Goal: Information Seeking & Learning: Learn about a topic

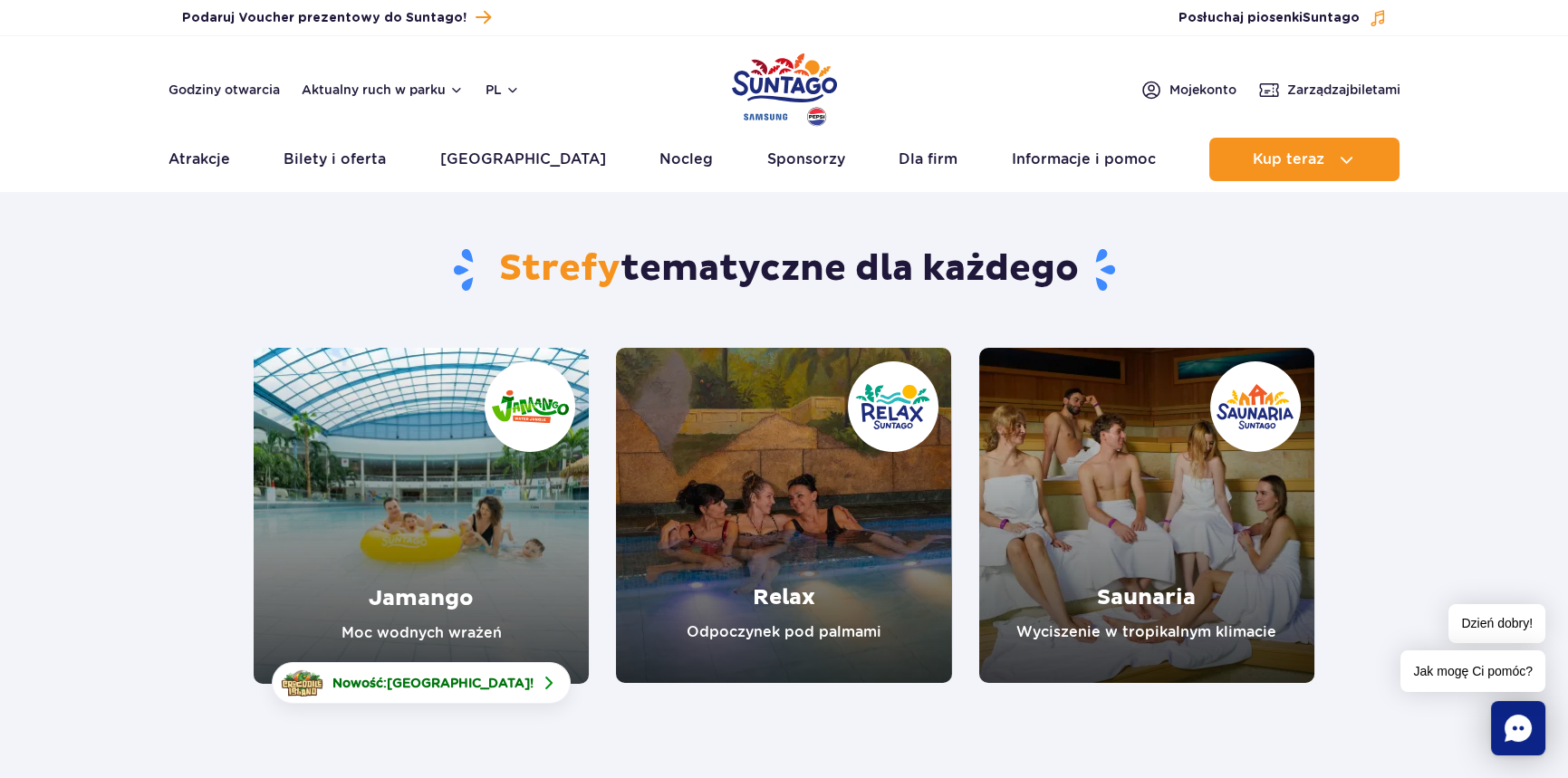
click at [1112, 485] on link "Saunaria" at bounding box center [1146, 515] width 335 height 335
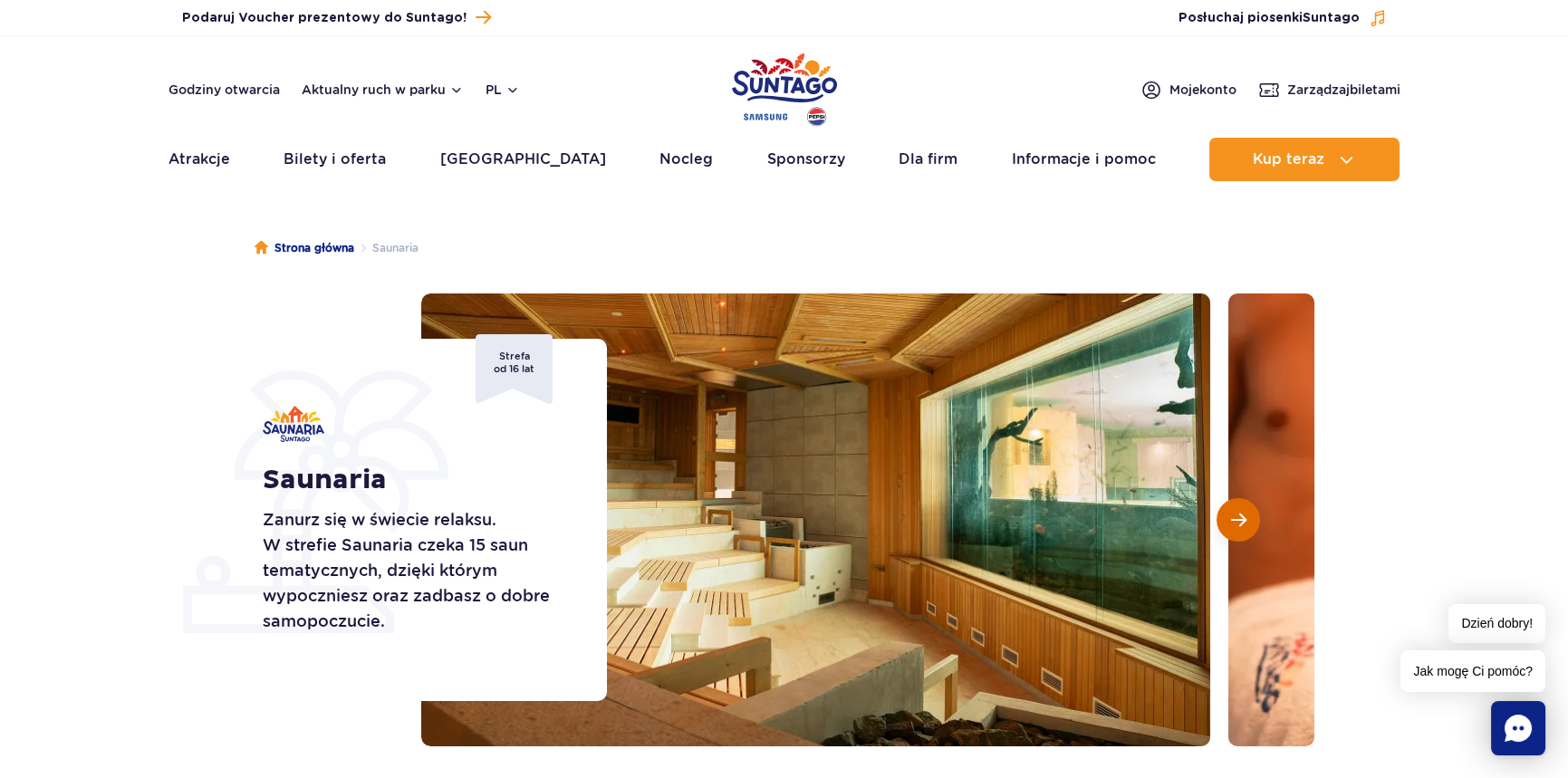
click at [1235, 508] on button "Następny slajd" at bounding box center [1239, 520] width 44 height 44
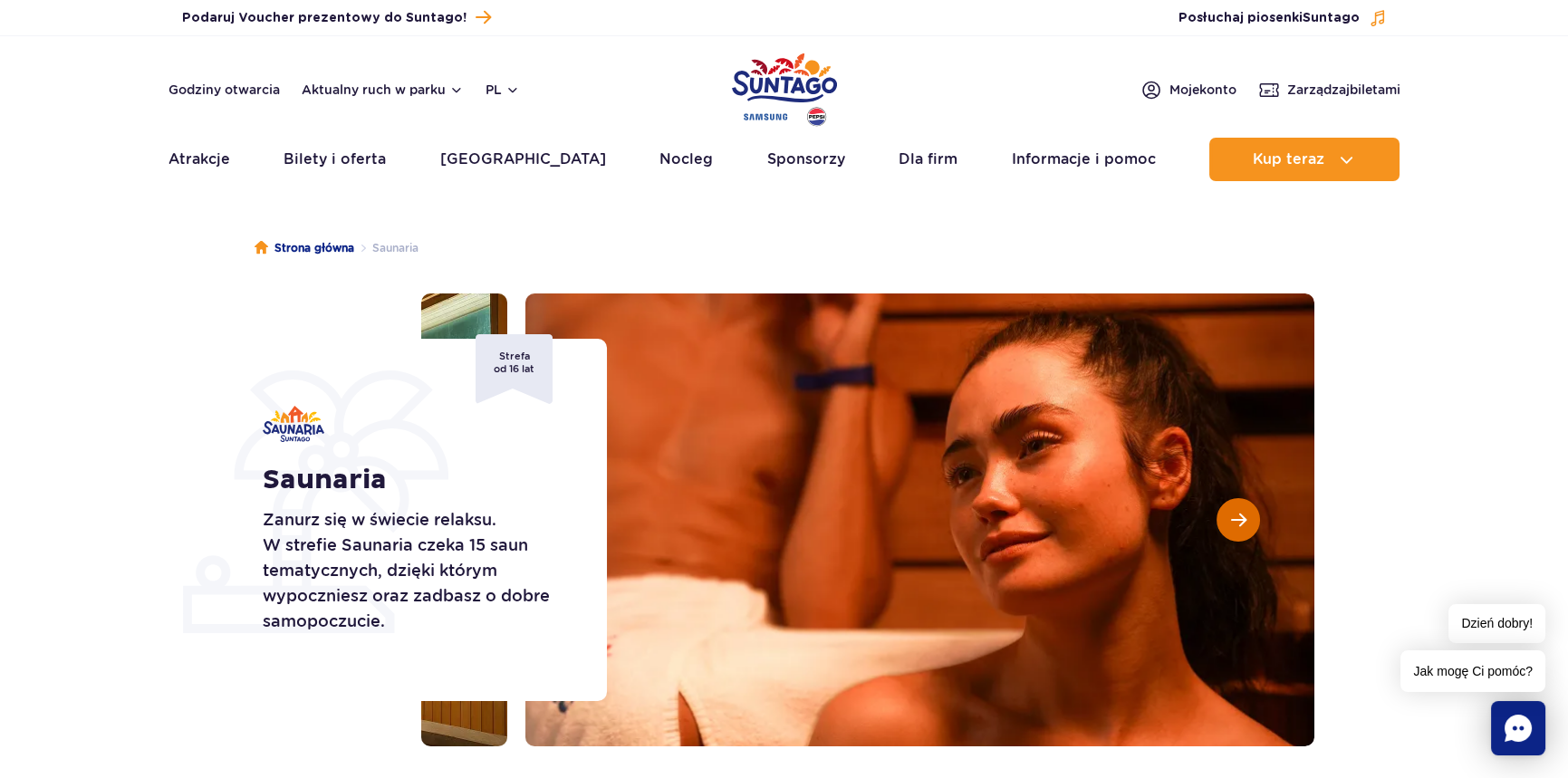
click at [1235, 508] on button "Następny slajd" at bounding box center [1239, 520] width 44 height 44
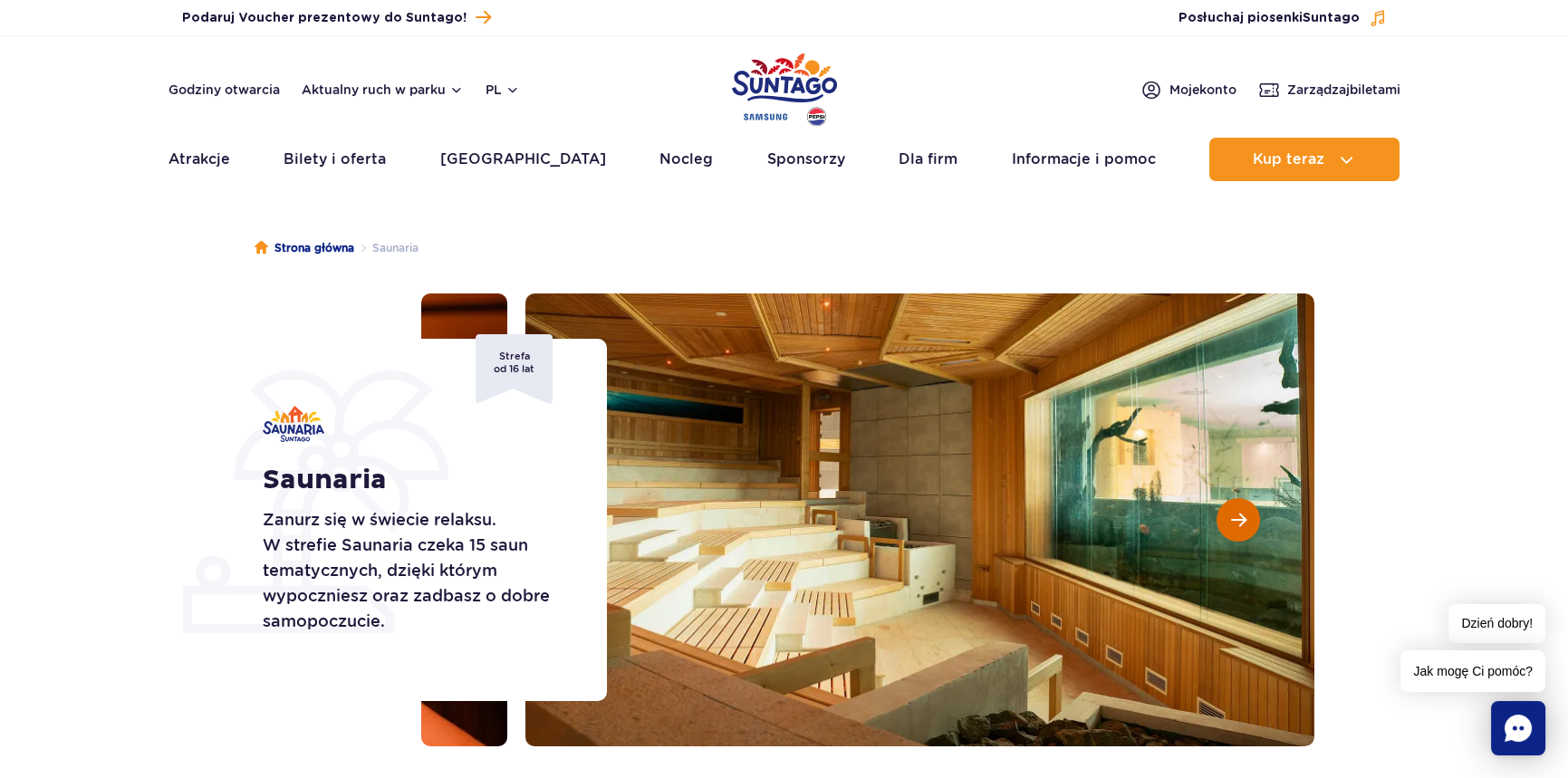
click at [1235, 508] on button "Następny slajd" at bounding box center [1239, 520] width 44 height 44
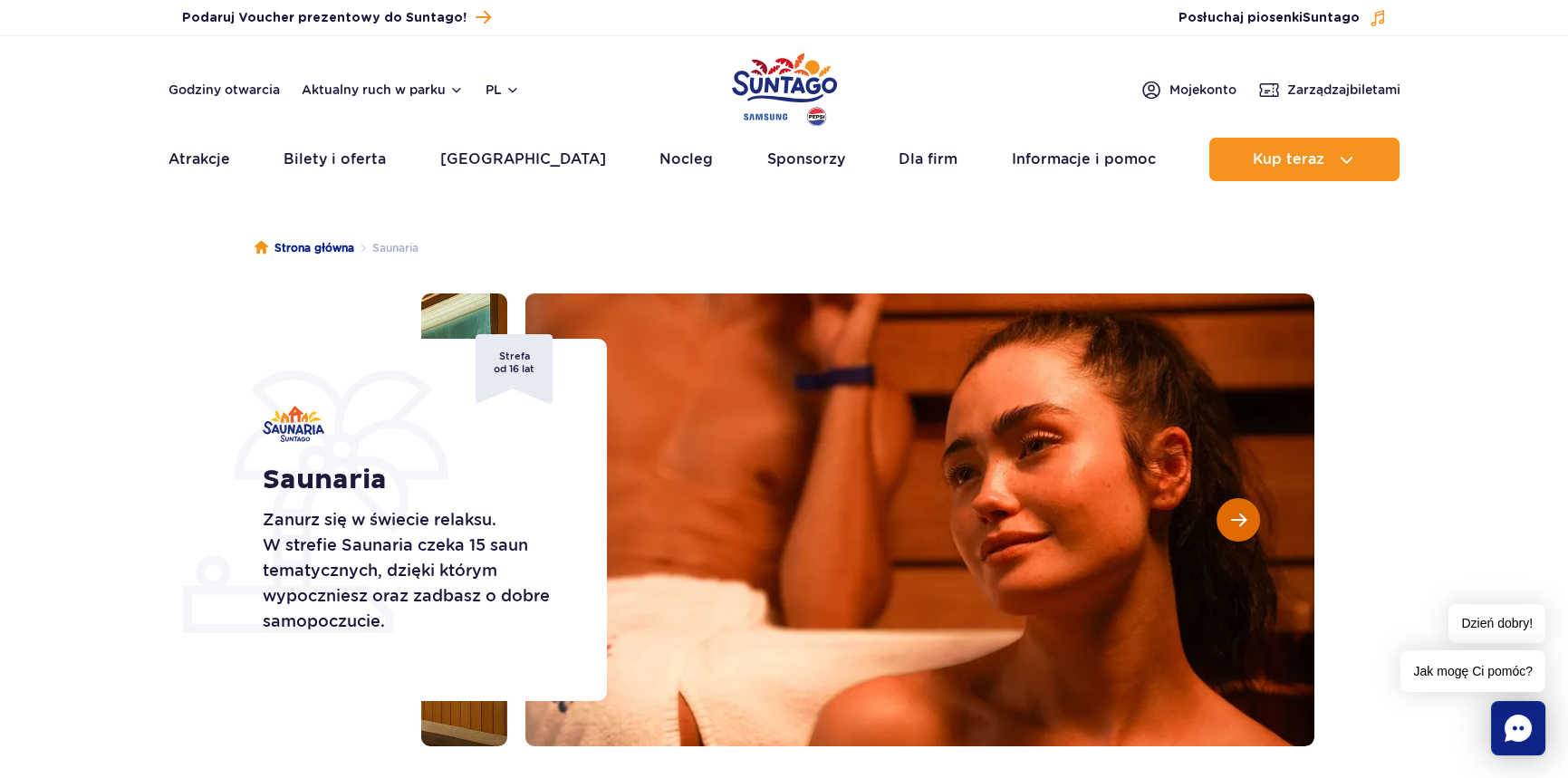
click at [1235, 508] on button "Następny slajd" at bounding box center [1239, 520] width 44 height 44
